Goal: Find specific page/section: Find specific page/section

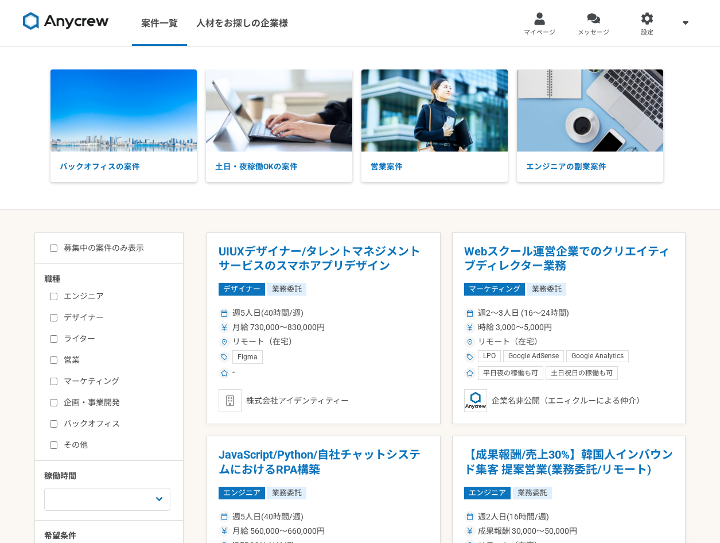
click at [99, 402] on label "企画・事業開発" at bounding box center [116, 402] width 132 height 12
click at [57, 402] on input "企画・事業開発" at bounding box center [53, 402] width 7 height 7
checkbox input "true"
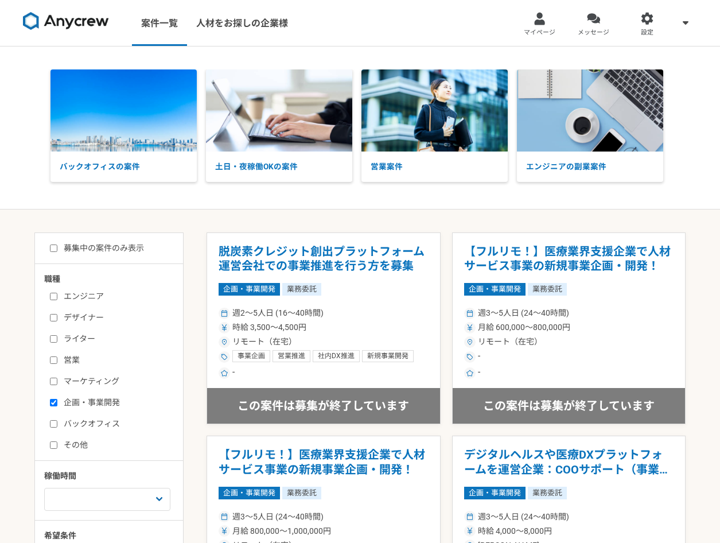
click at [114, 252] on label "募集中の案件のみ表示" at bounding box center [97, 248] width 94 height 12
click at [57, 252] on input "募集中の案件のみ表示" at bounding box center [53, 247] width 7 height 7
checkbox input "true"
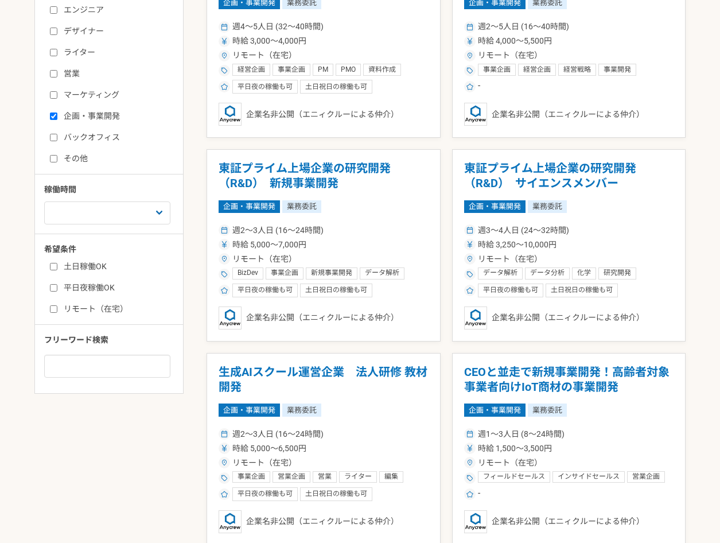
scroll to position [287, 0]
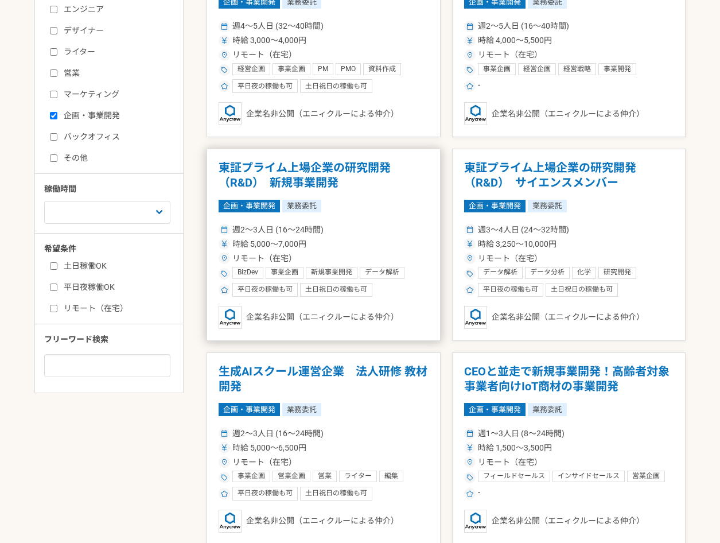
click at [322, 172] on h1 "東証プライム上場企業の研究開発（R&D）　新規事業開発" at bounding box center [324, 175] width 210 height 29
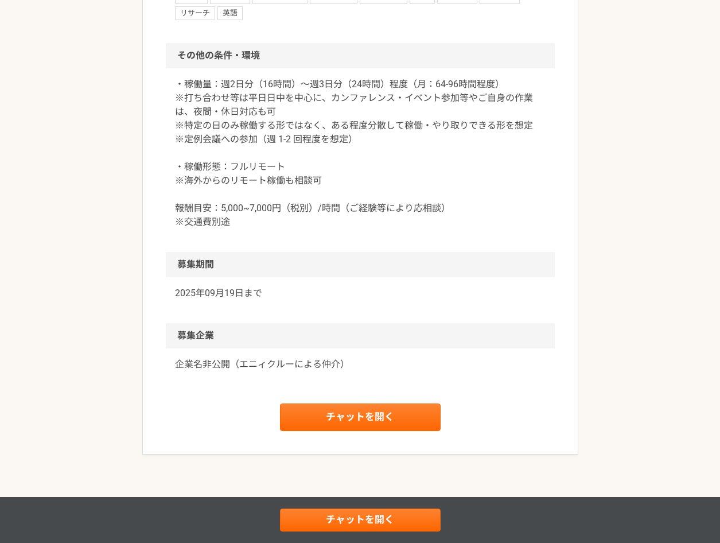
scroll to position [1549, 0]
